Goal: Information Seeking & Learning: Learn about a topic

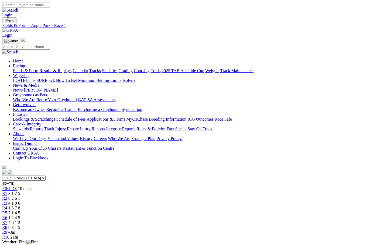
click at [7, 201] on link "R3" at bounding box center [4, 203] width 5 height 5
